Goal: Information Seeking & Learning: Learn about a topic

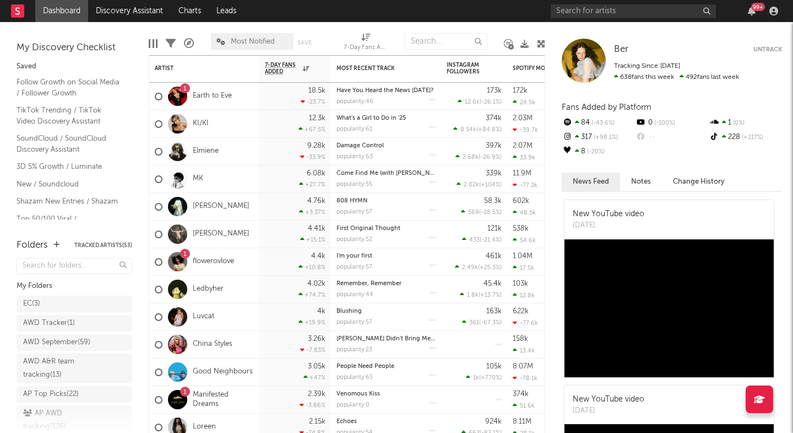
click at [575, 3] on div "99 +" at bounding box center [666, 11] width 231 height 22
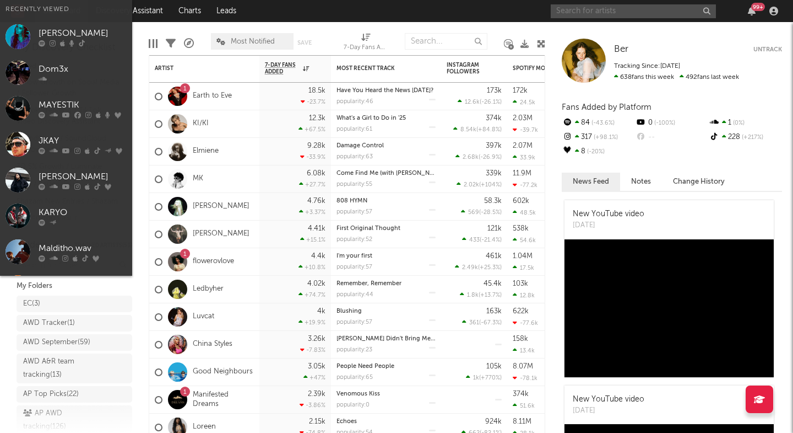
click at [573, 9] on input "text" at bounding box center [633, 11] width 165 height 14
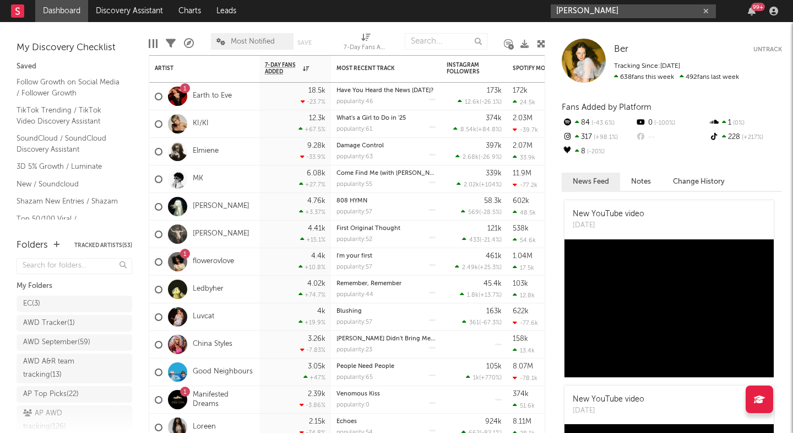
type input "[PERSON_NAME]"
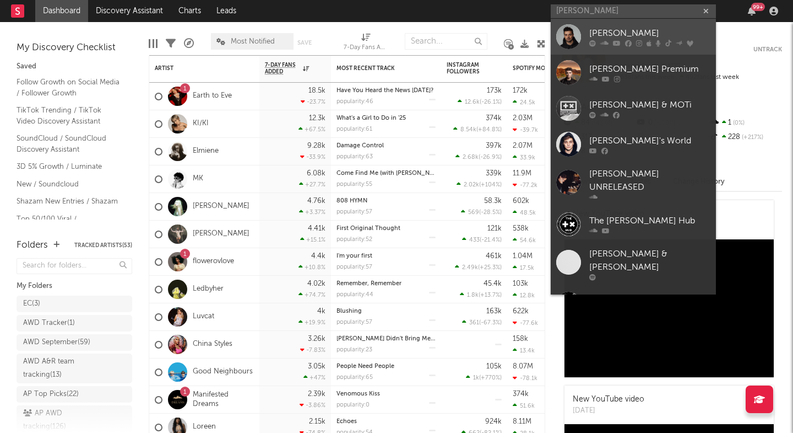
click at [604, 25] on link "[PERSON_NAME]" at bounding box center [633, 37] width 165 height 36
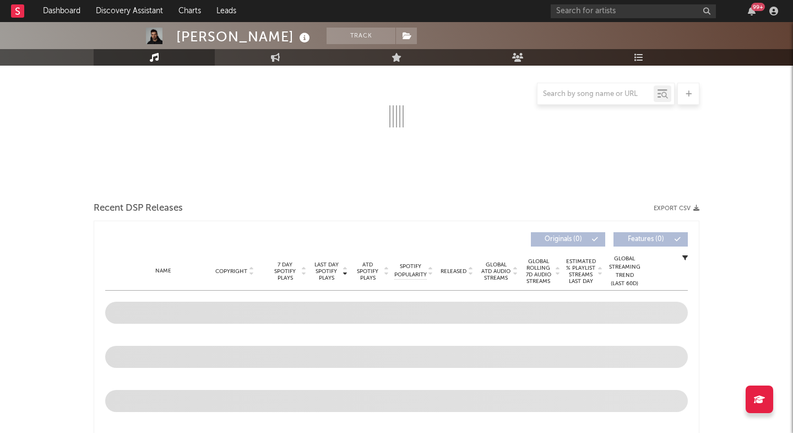
select select "6m"
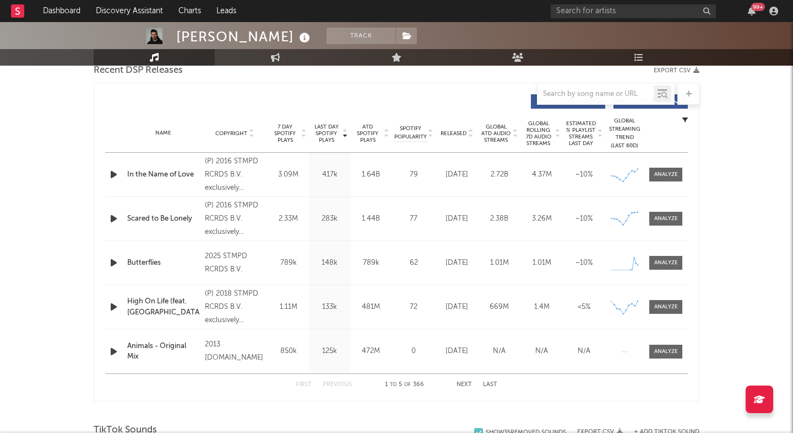
scroll to position [397, 0]
click at [326, 221] on div "283k" at bounding box center [330, 219] width 36 height 11
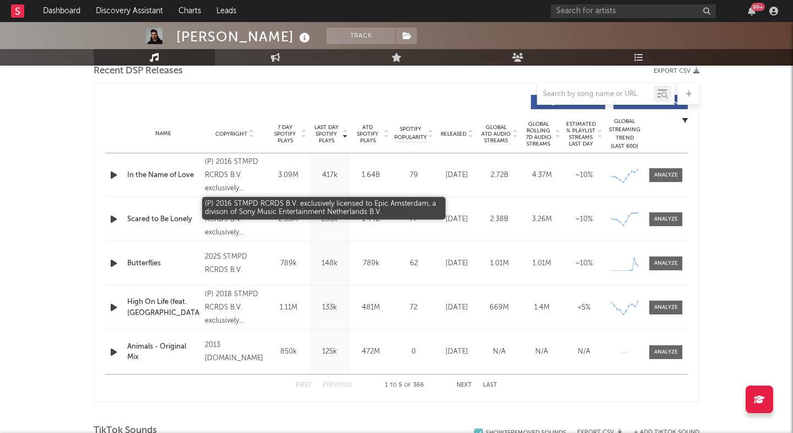
click at [252, 228] on div "(P) 2016 STMPD RCRDS B.V. exclusively licensed to Epic Amsterdam, a divison of …" at bounding box center [235, 219] width 60 height 40
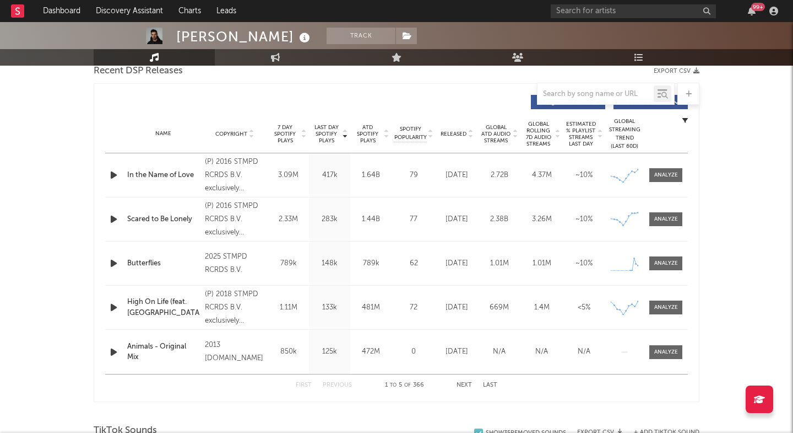
click at [293, 228] on div "Name Scared to Be Lonely Copyright (P) 2016 STMPD RCRDS B.V. exclusively licens…" at bounding box center [396, 219] width 583 height 44
click at [284, 215] on div "2.33M" at bounding box center [289, 219] width 36 height 11
drag, startPoint x: 284, startPoint y: 215, endPoint x: 430, endPoint y: 220, distance: 145.6
click at [430, 220] on div "Name Scared to Be Lonely Copyright (P) 2016 STMPD RCRDS B.V. exclusively licens…" at bounding box center [396, 219] width 583 height 44
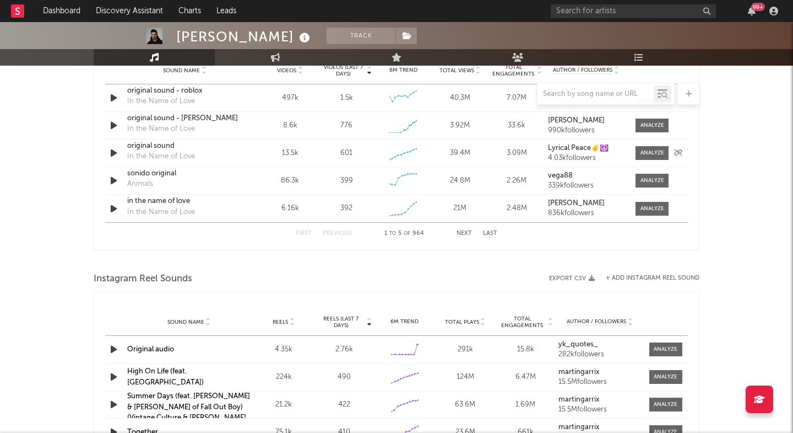
scroll to position [815, 0]
click at [111, 104] on div at bounding box center [397, 94] width 606 height 22
click at [111, 100] on div at bounding box center [397, 94] width 606 height 22
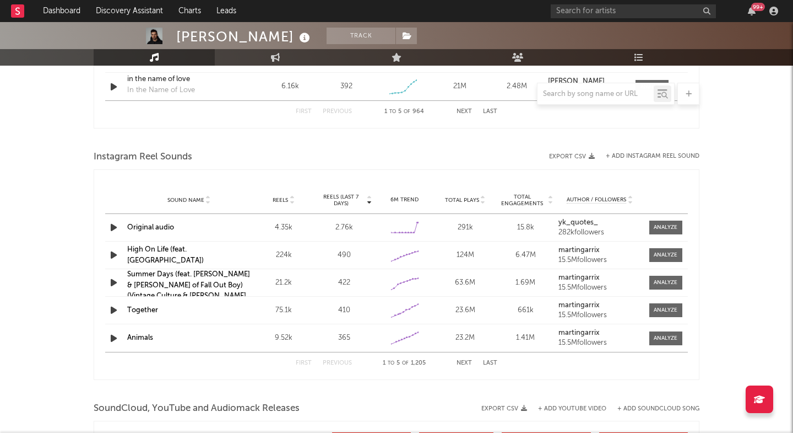
click at [115, 225] on icon "button" at bounding box center [114, 227] width 12 height 14
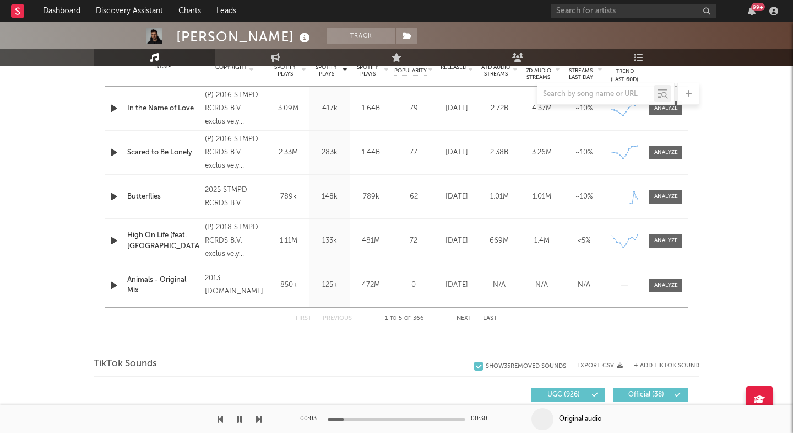
scroll to position [450, 0]
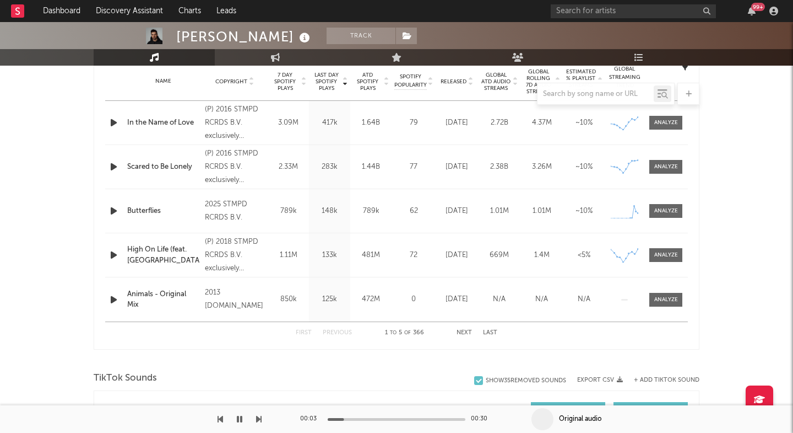
click at [111, 126] on icon "button" at bounding box center [114, 123] width 12 height 14
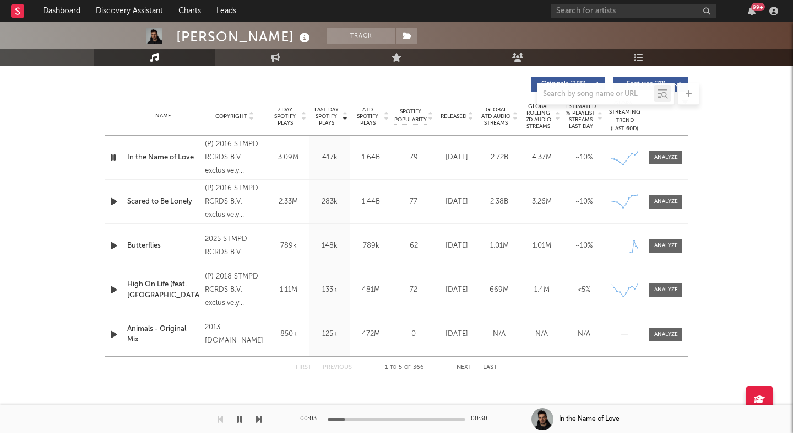
scroll to position [415, 0]
click at [662, 158] on div at bounding box center [667, 157] width 24 height 8
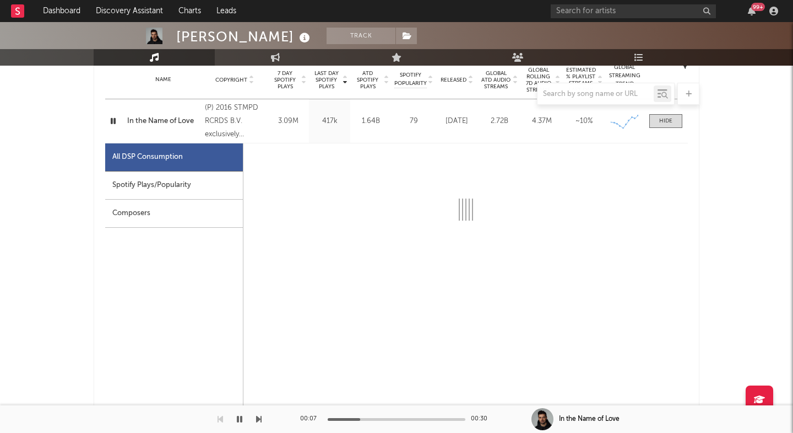
scroll to position [486, 0]
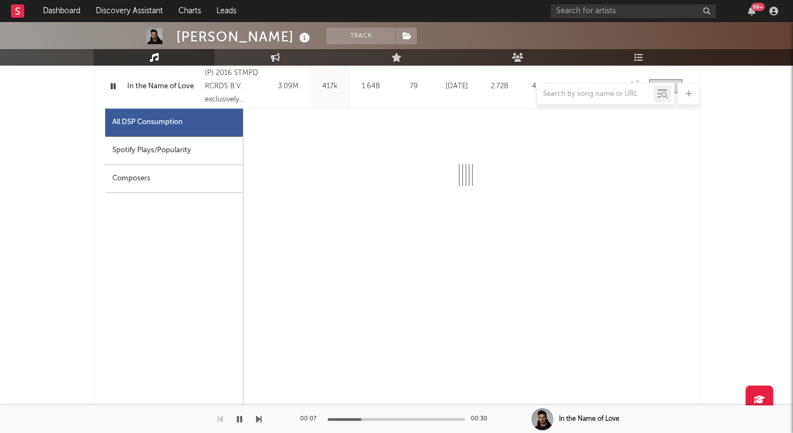
select select "6m"
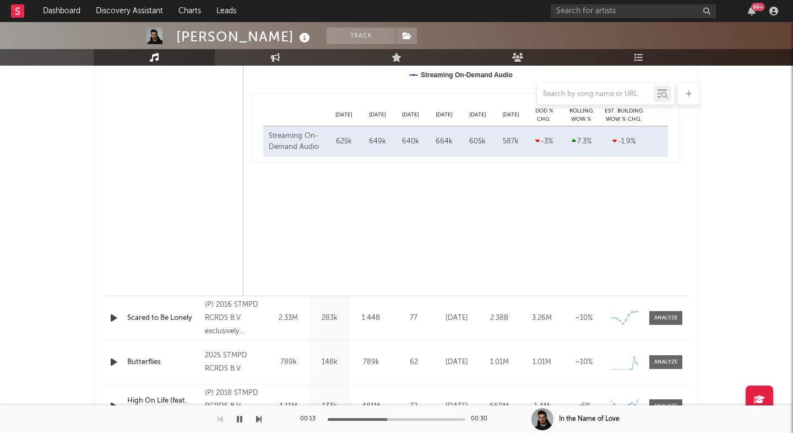
scroll to position [930, 0]
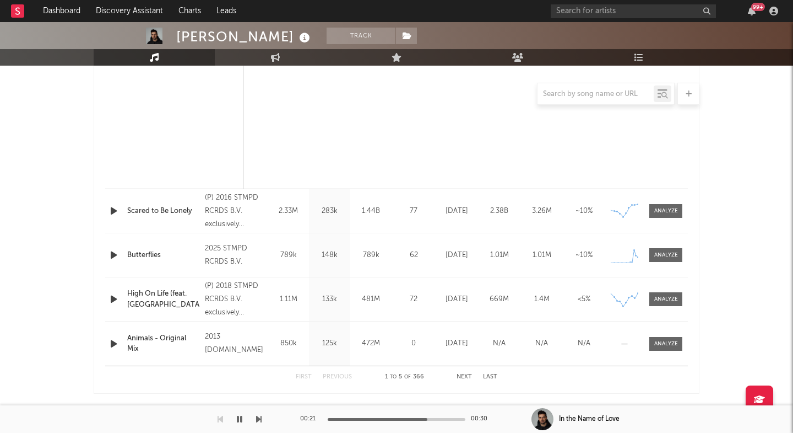
click at [113, 257] on icon "button" at bounding box center [114, 255] width 12 height 14
click at [658, 258] on div at bounding box center [667, 255] width 24 height 8
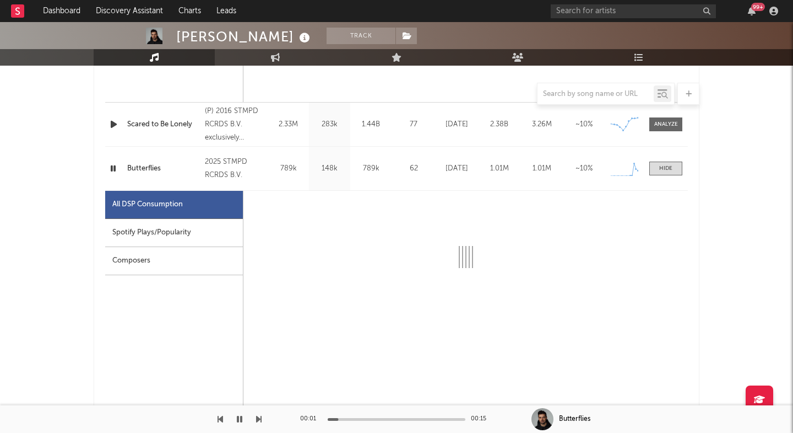
select select "1w"
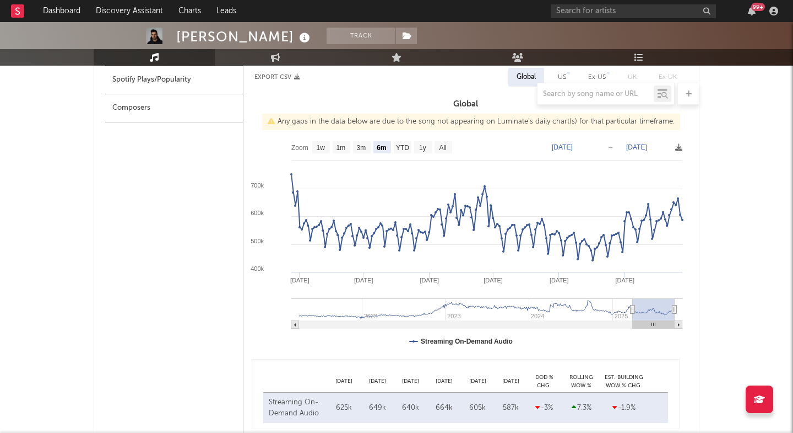
scroll to position [438, 0]
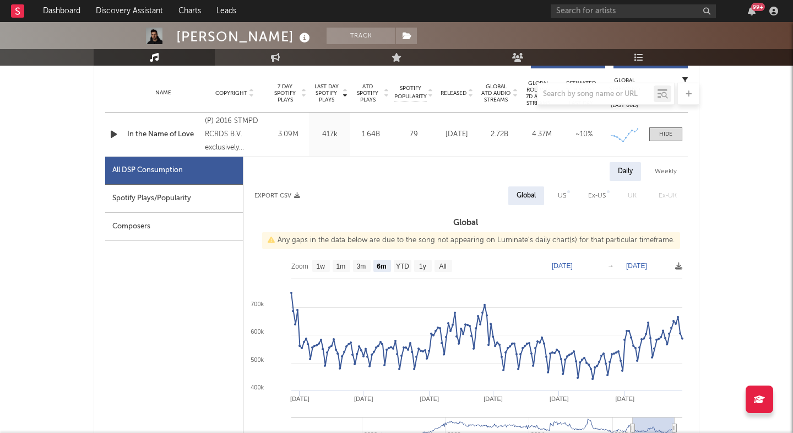
click at [453, 94] on div at bounding box center [397, 94] width 606 height 22
click at [458, 90] on div at bounding box center [397, 94] width 606 height 22
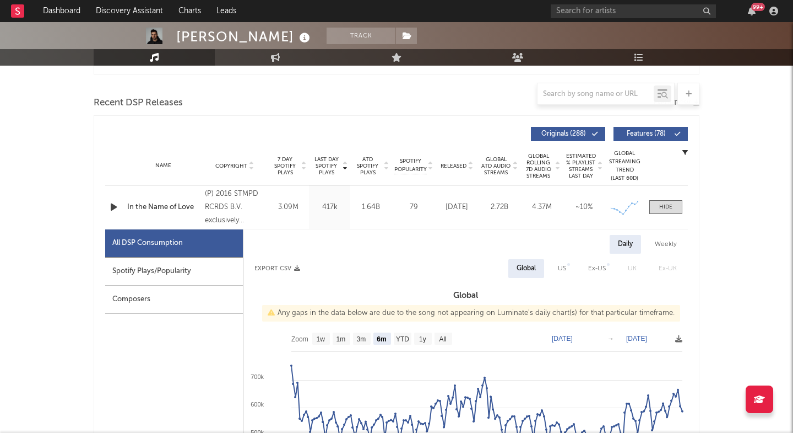
click at [472, 162] on icon at bounding box center [471, 163] width 6 height 4
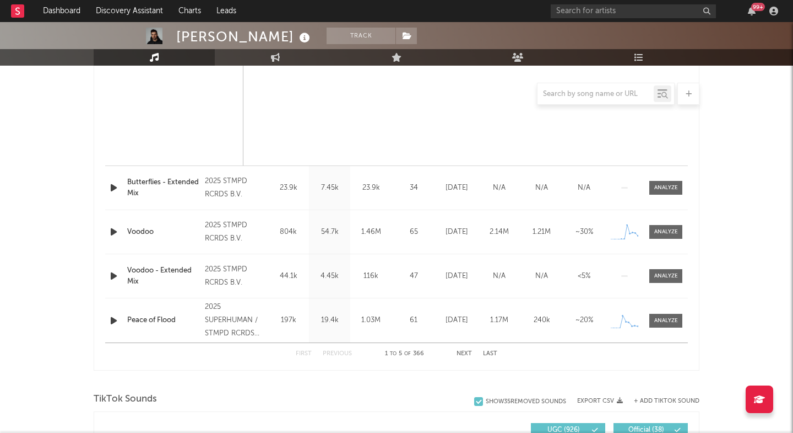
scroll to position [955, 0]
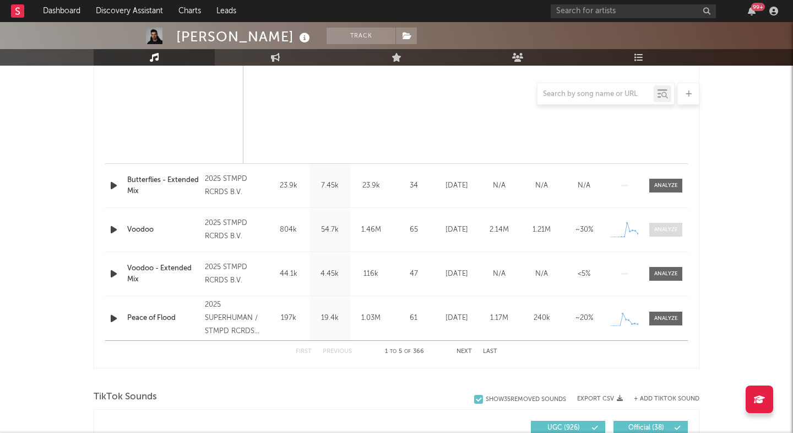
click at [675, 236] on span at bounding box center [666, 230] width 33 height 14
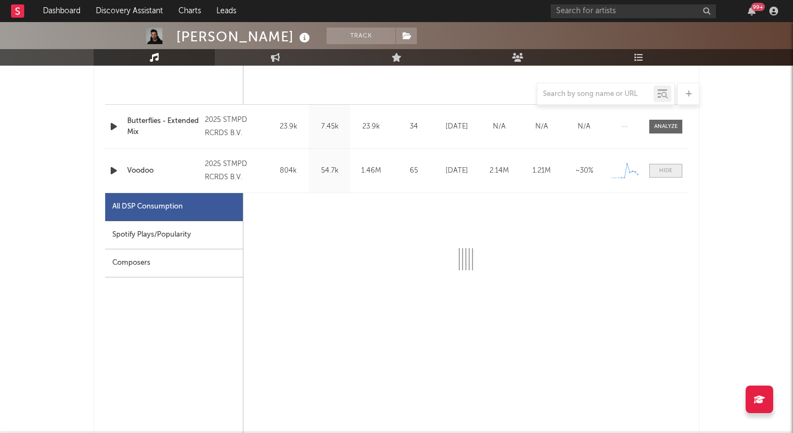
select select "1w"
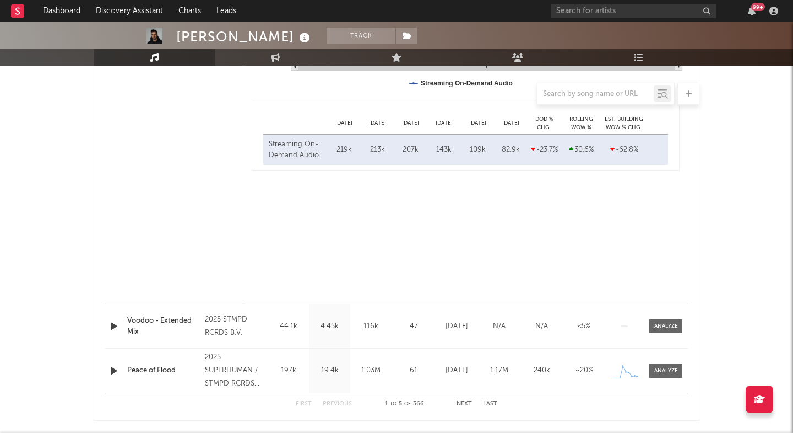
scroll to position [1473, 0]
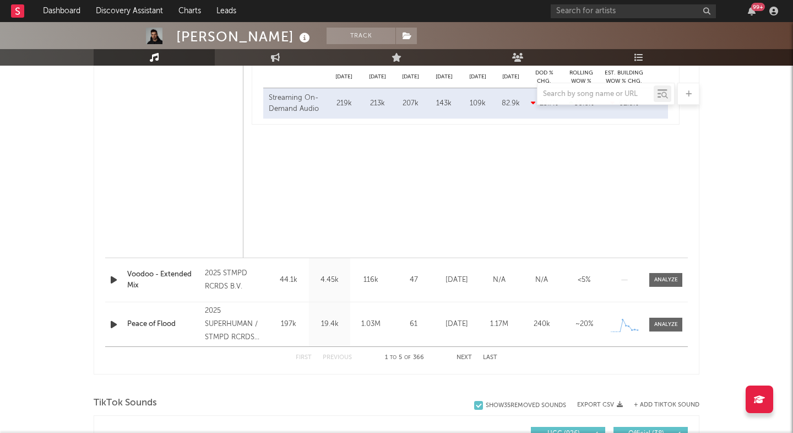
click at [458, 354] on div "First Previous 1 to 5 of 366 Next Last" at bounding box center [397, 357] width 202 height 21
click at [463, 357] on button "Next" at bounding box center [464, 357] width 15 height 6
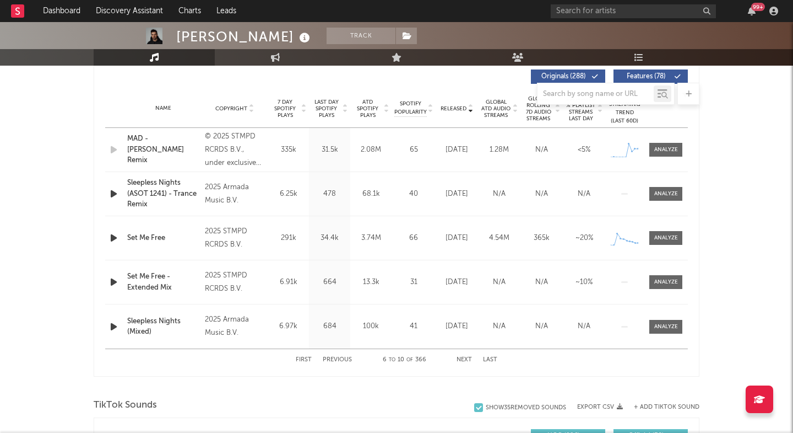
scroll to position [423, 0]
click at [458, 357] on button "Next" at bounding box center [464, 359] width 15 height 6
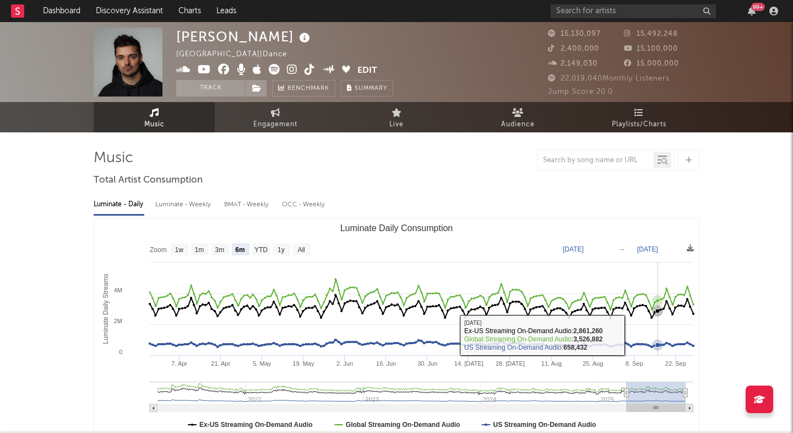
scroll to position [0, 0]
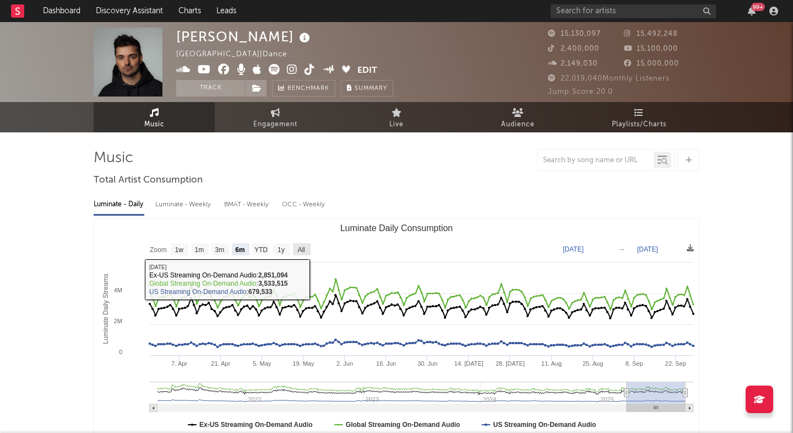
click at [299, 244] on rect "Luminate Daily Consumption" at bounding box center [302, 249] width 18 height 12
select select "All"
type input "[DATE]"
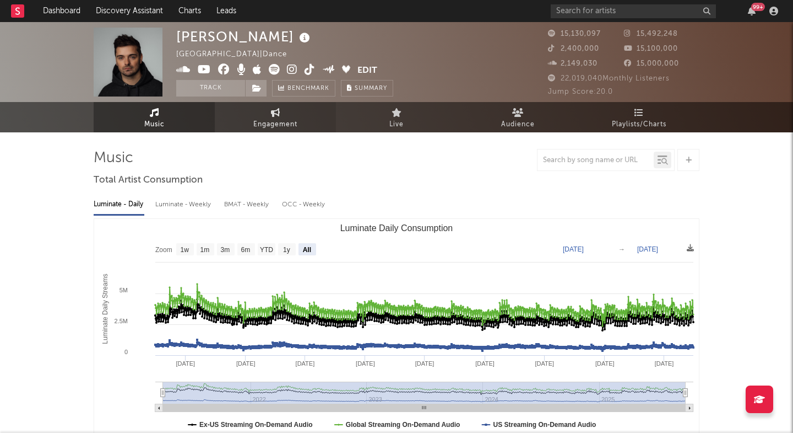
click at [304, 115] on link "Engagement" at bounding box center [275, 117] width 121 height 30
select select "1w"
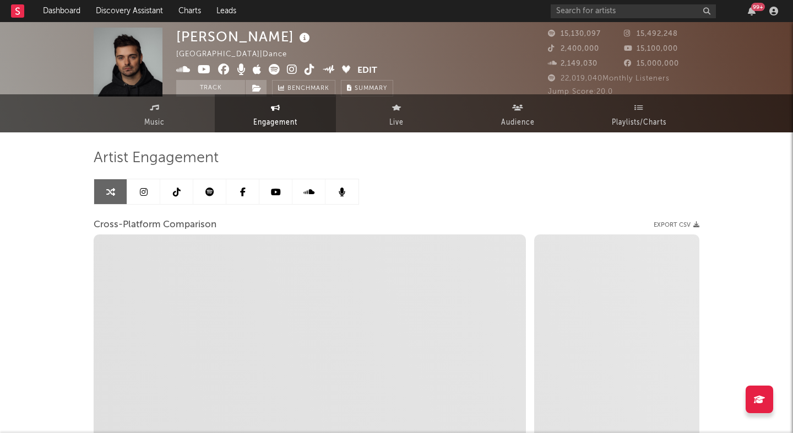
scroll to position [-10, 0]
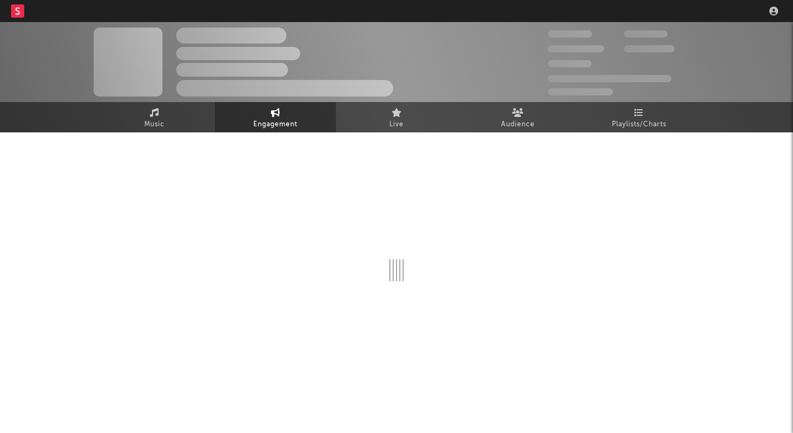
select select "1w"
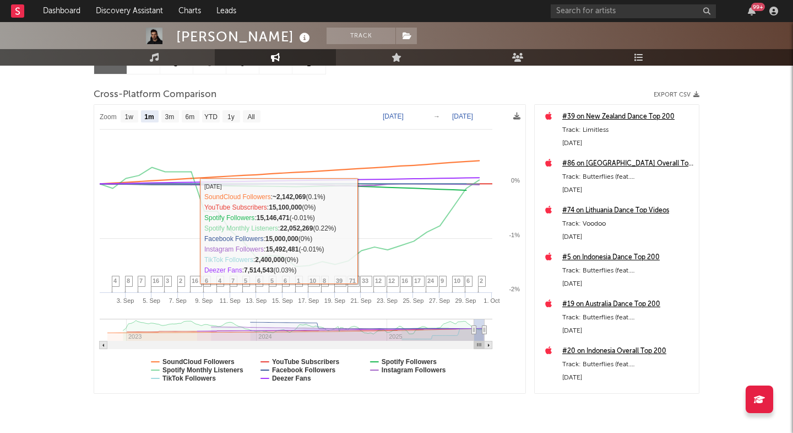
scroll to position [80, 0]
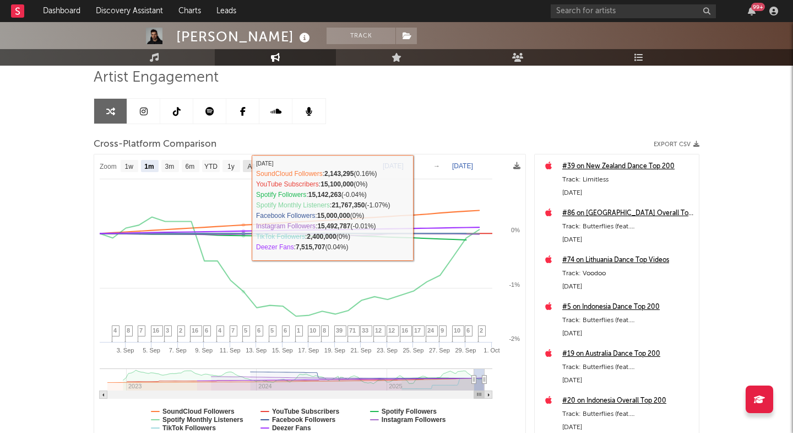
click at [250, 171] on rect at bounding box center [252, 166] width 18 height 12
select select "All"
type input "[DATE]"
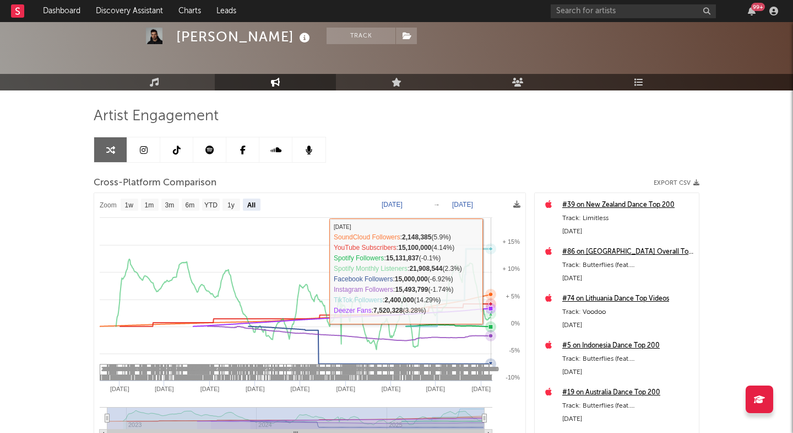
scroll to position [46, 0]
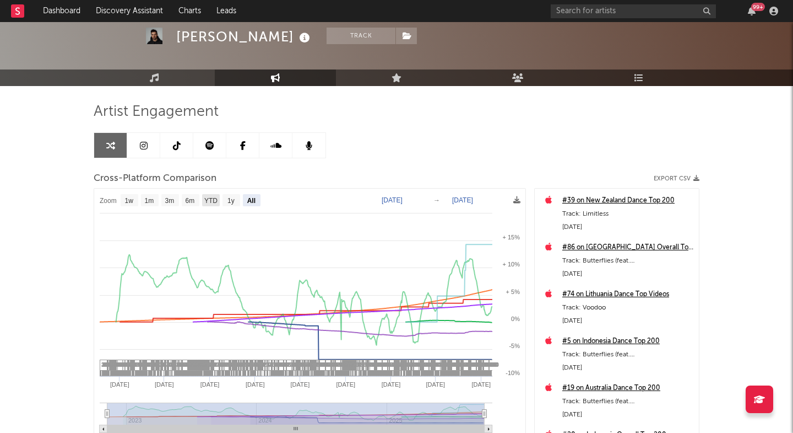
click at [206, 198] on text "YTD" at bounding box center [210, 201] width 13 height 8
select select "YTD"
type input "2025-01-01"
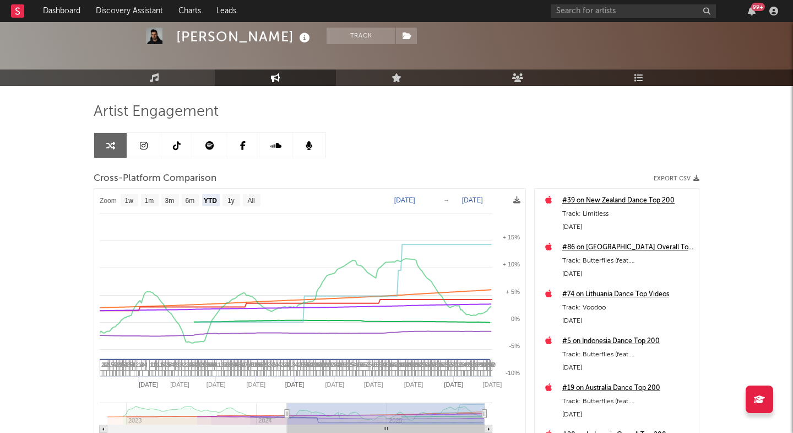
select select "1w"
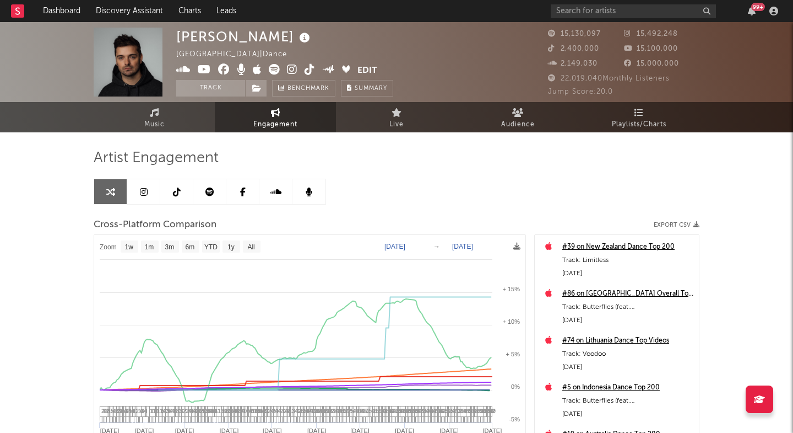
scroll to position [0, 0]
click at [649, 133] on div "Artist Engagement Cross-Platform Comparison Export CSV Zoom 1w 1m 3m 6m YTD 1y …" at bounding box center [397, 349] width 606 height 435
click at [641, 120] on span "Playlists/Charts" at bounding box center [639, 124] width 55 height 13
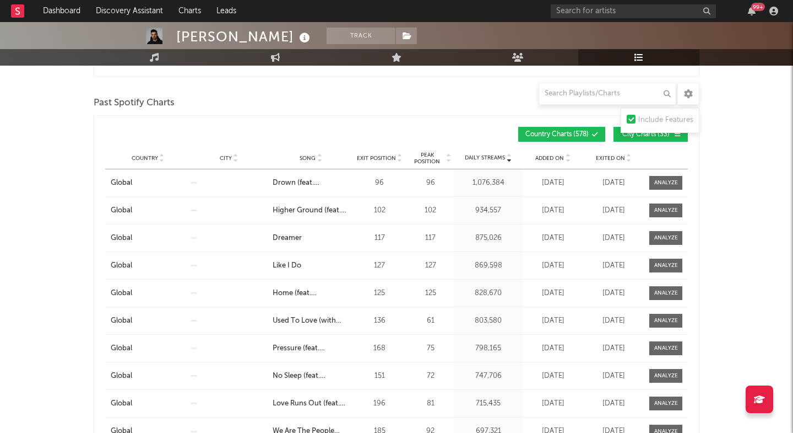
scroll to position [534, 0]
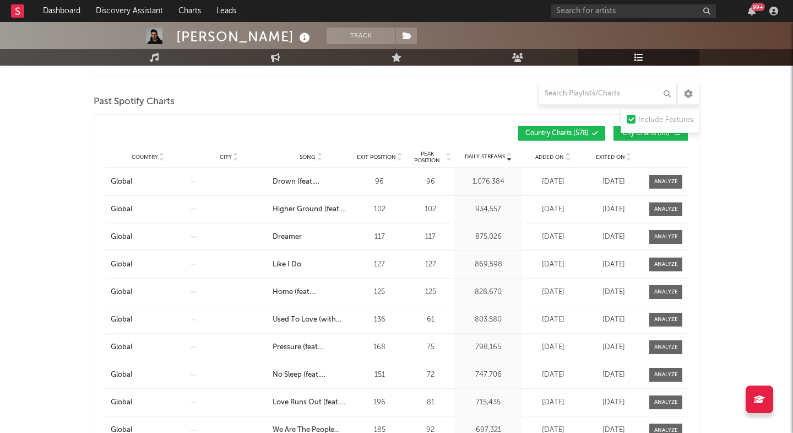
click at [547, 156] on span "Added On" at bounding box center [550, 157] width 29 height 7
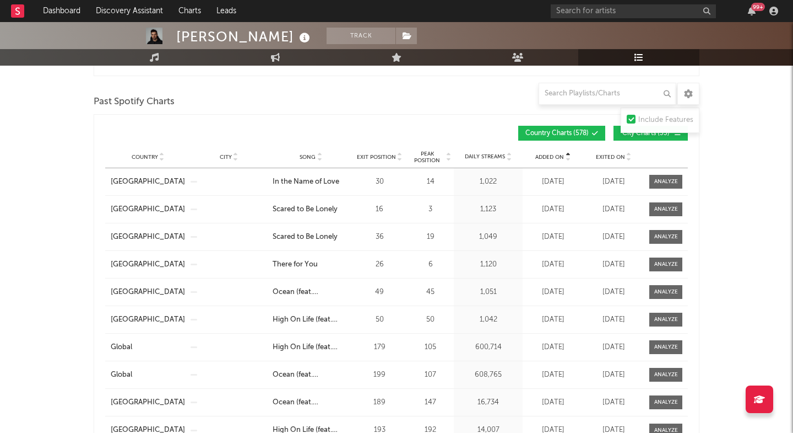
click at [547, 156] on span "Added On" at bounding box center [550, 157] width 29 height 7
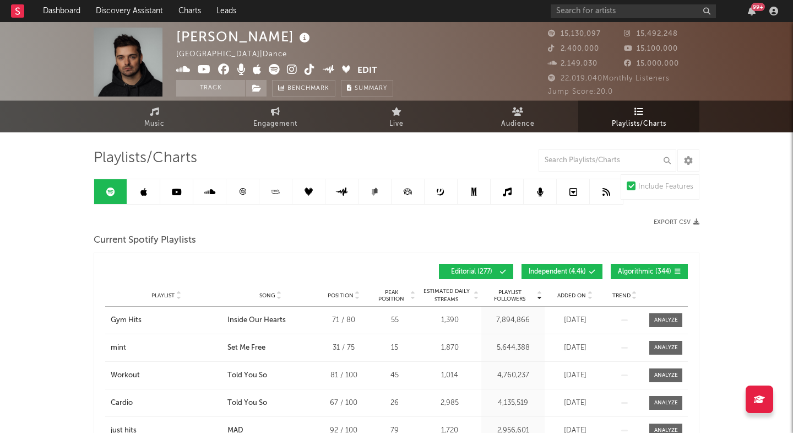
scroll to position [0, 0]
click at [290, 69] on icon at bounding box center [292, 69] width 10 height 11
click at [312, 69] on icon at bounding box center [310, 69] width 10 height 11
